Goal: Transaction & Acquisition: Book appointment/travel/reservation

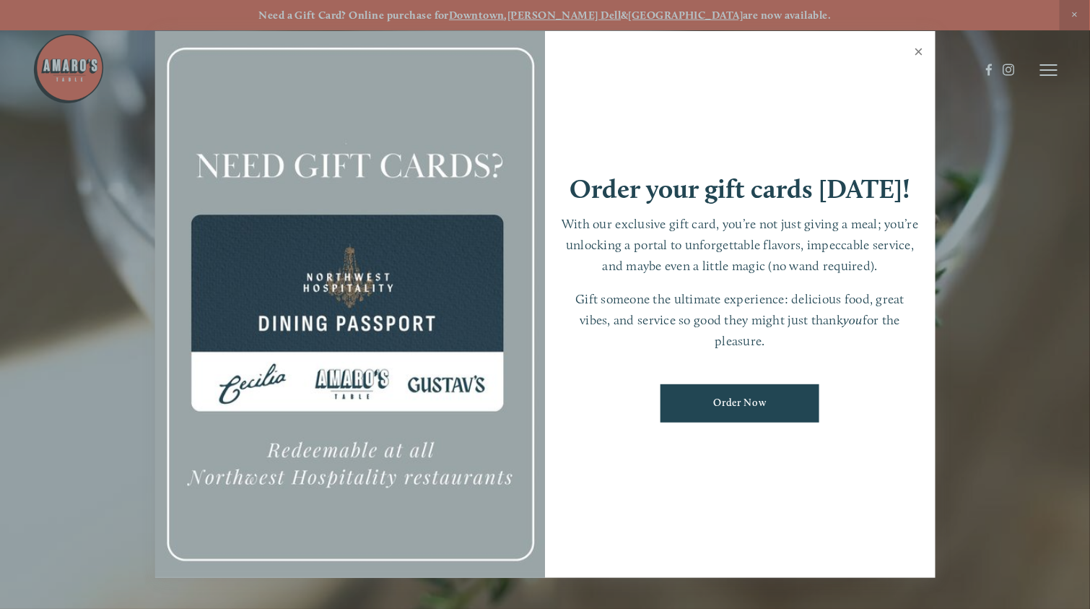
click at [916, 48] on link "Close" at bounding box center [919, 53] width 28 height 40
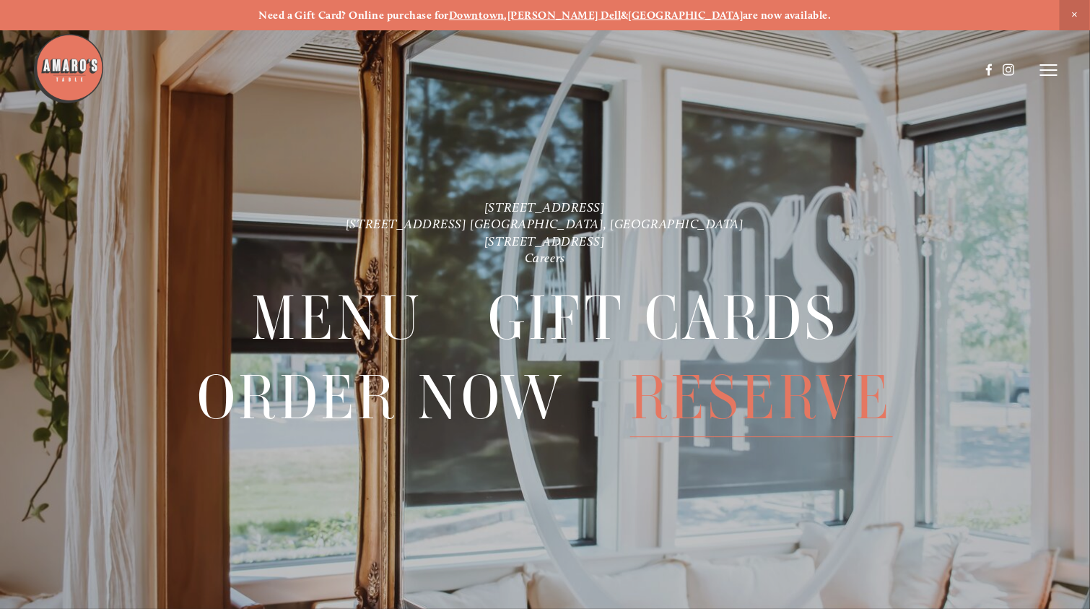
click at [763, 402] on span "Reserve" at bounding box center [761, 397] width 263 height 79
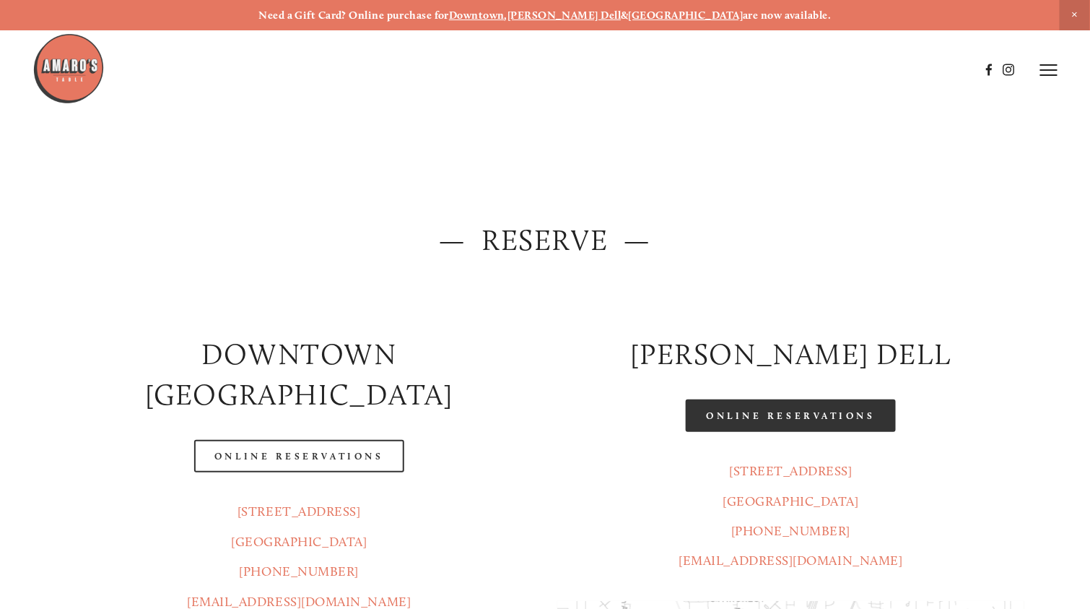
click at [795, 414] on link "Online Reservations" at bounding box center [790, 415] width 209 height 32
